Goal: Task Accomplishment & Management: Use online tool/utility

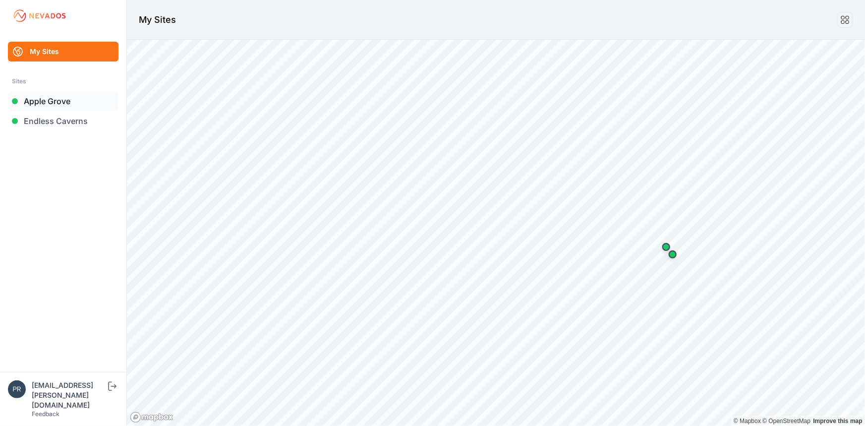
click at [53, 100] on link "Apple Grove" at bounding box center [63, 101] width 111 height 20
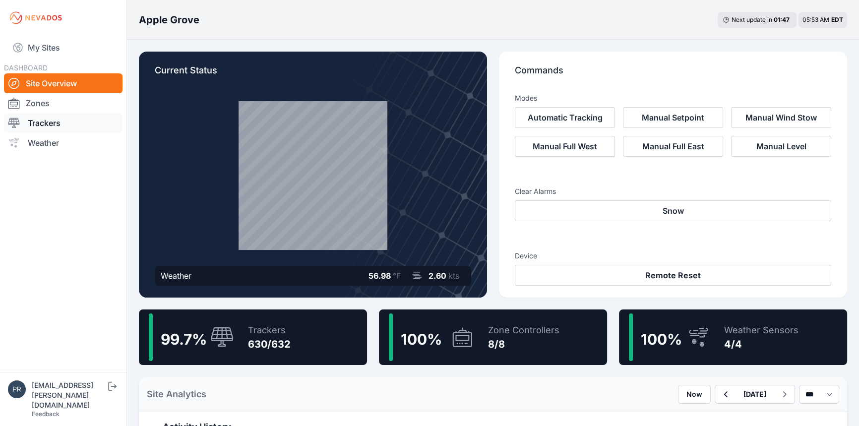
click at [54, 121] on link "Trackers" at bounding box center [63, 123] width 118 height 20
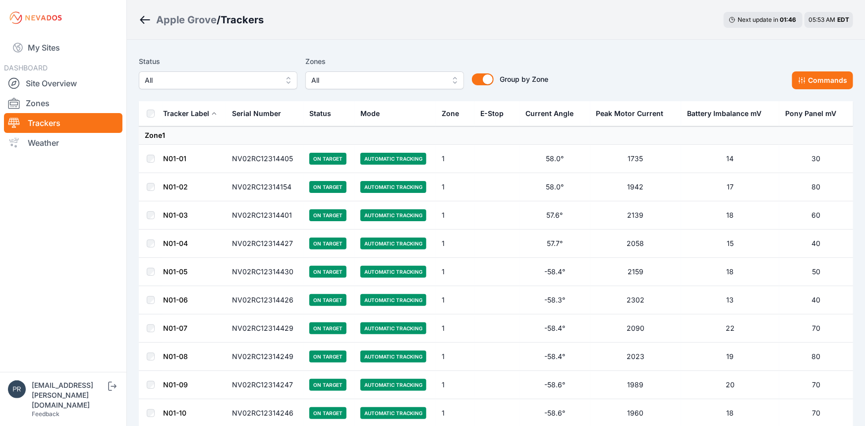
click at [228, 81] on span "All" at bounding box center [211, 80] width 133 height 12
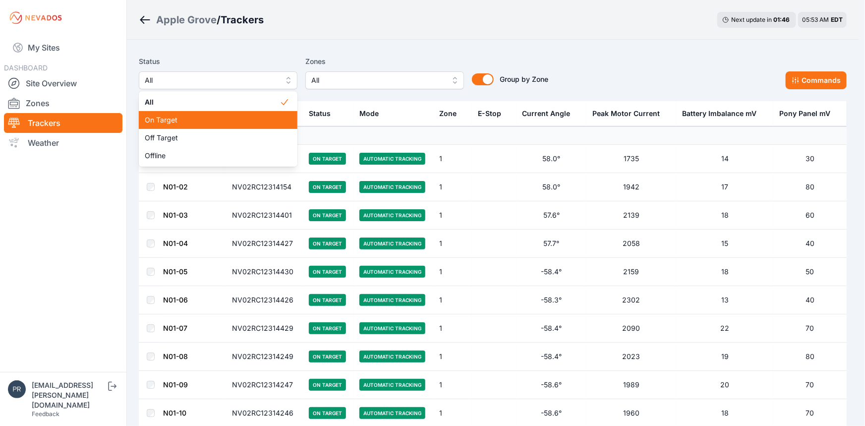
click at [187, 118] on span "On Target" at bounding box center [212, 120] width 135 height 10
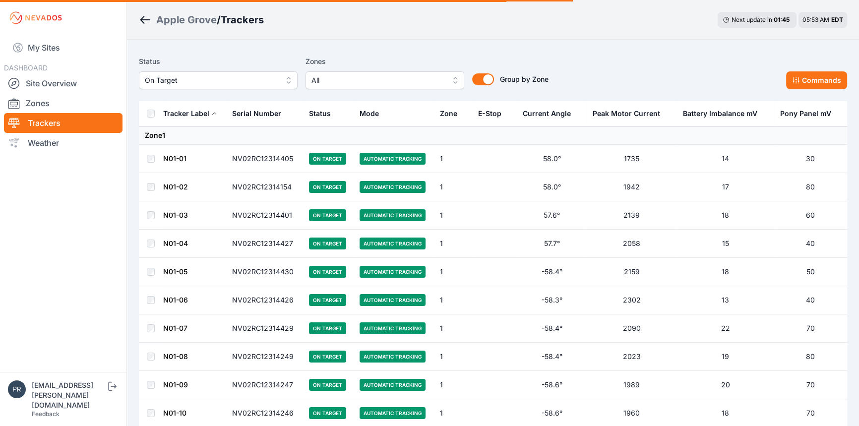
click at [201, 77] on span "On Target" at bounding box center [211, 80] width 133 height 12
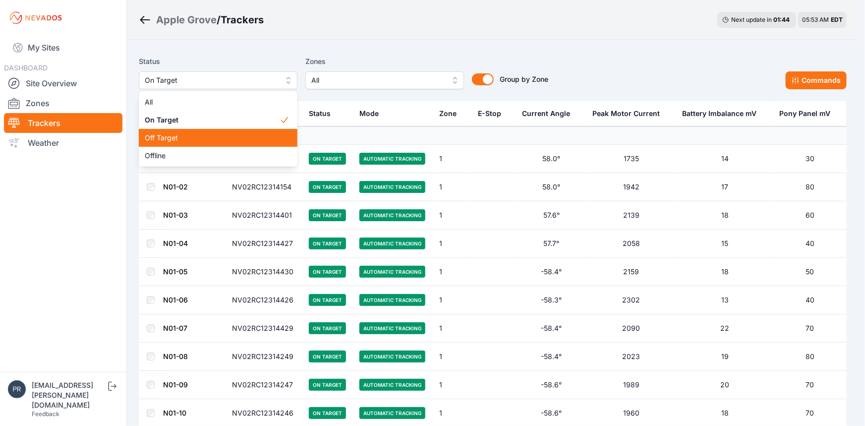
click at [180, 134] on span "Off Target" at bounding box center [212, 138] width 135 height 10
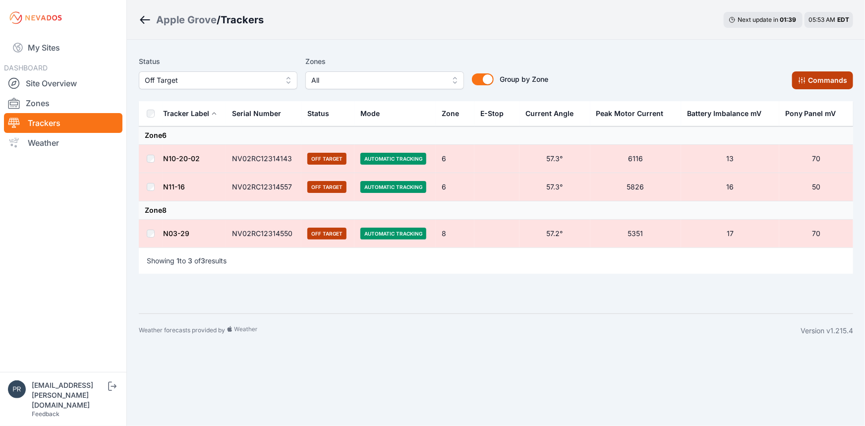
click at [834, 88] on button "Commands" at bounding box center [822, 80] width 61 height 18
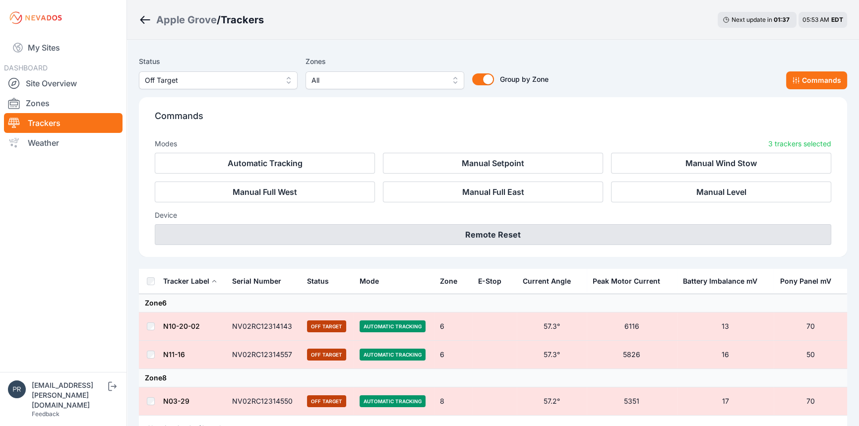
click at [516, 240] on button "Remote Reset" at bounding box center [493, 234] width 676 height 21
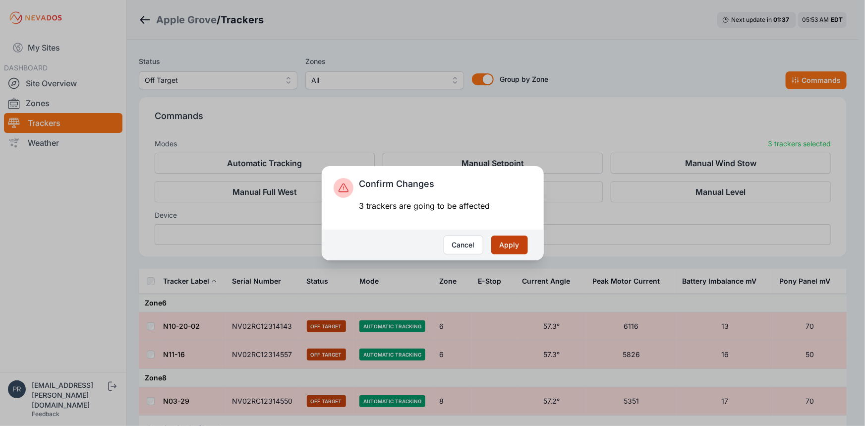
click at [514, 240] on button "Apply" at bounding box center [509, 245] width 37 height 19
